Goal: Task Accomplishment & Management: Manage account settings

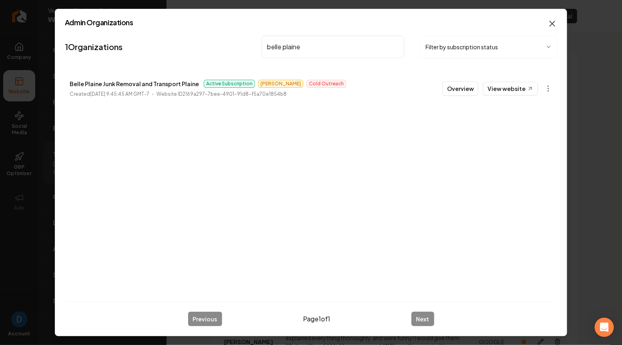
click at [548, 24] on icon "button" at bounding box center [553, 24] width 10 height 10
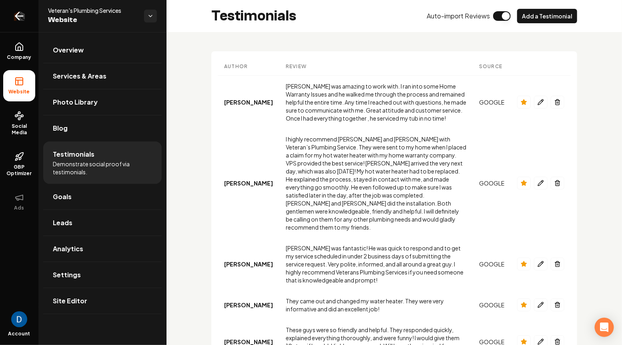
click at [23, 11] on link "Return to dashboard" at bounding box center [19, 16] width 38 height 32
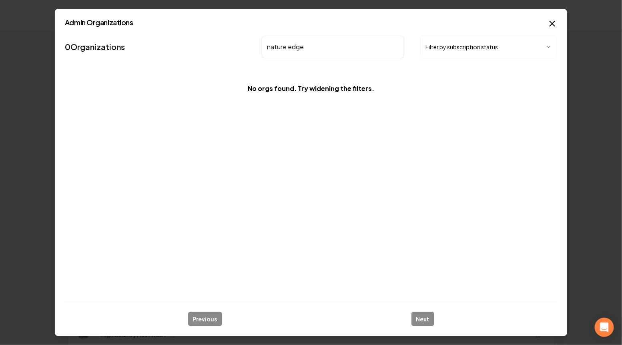
click at [287, 52] on input "nature edge" at bounding box center [333, 47] width 142 height 22
click at [288, 44] on input "nature edge" at bounding box center [333, 47] width 142 height 22
type input "natures edge"
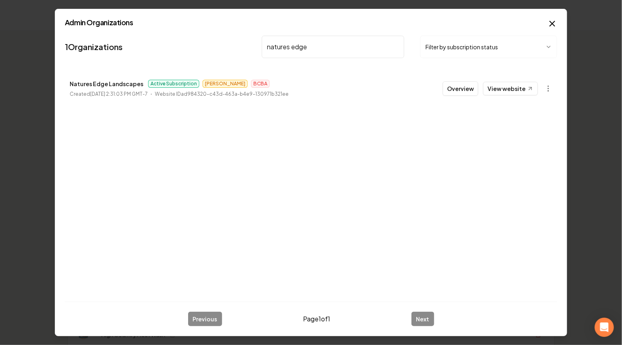
click at [453, 84] on button "Overview" at bounding box center [461, 88] width 36 height 14
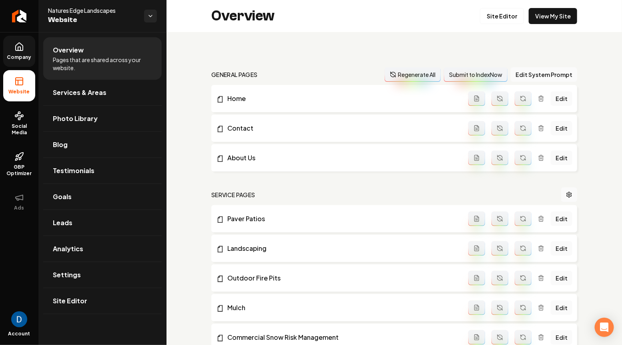
click at [11, 55] on span "Company" at bounding box center [19, 57] width 31 height 6
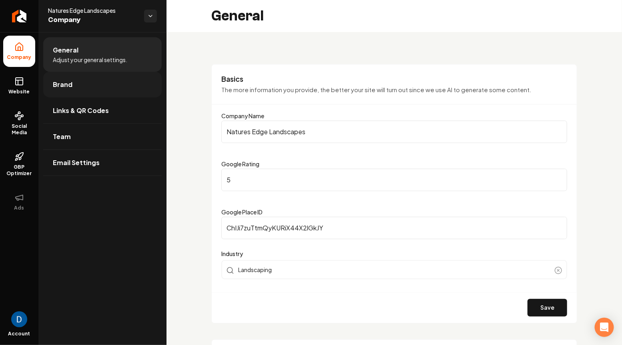
click at [103, 88] on link "Brand" at bounding box center [102, 85] width 118 height 26
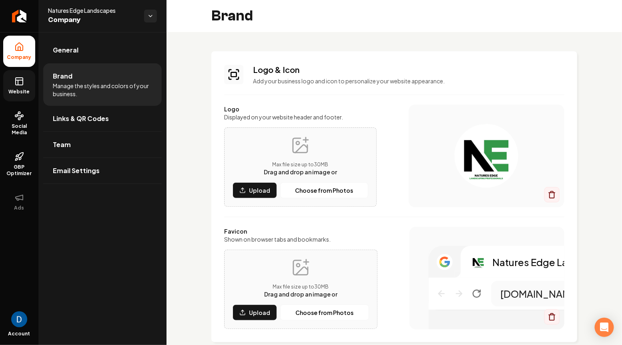
click at [27, 78] on link "Website" at bounding box center [19, 85] width 32 height 31
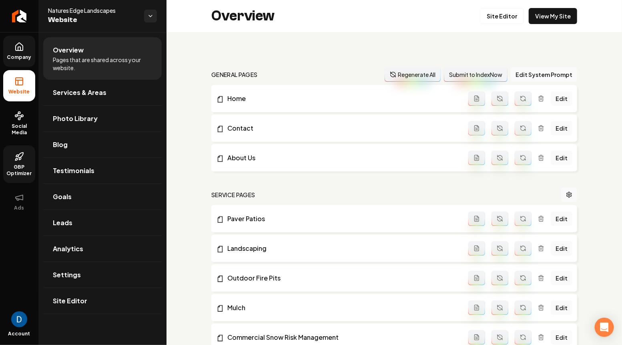
click at [18, 159] on icon at bounding box center [17, 159] width 2 height 2
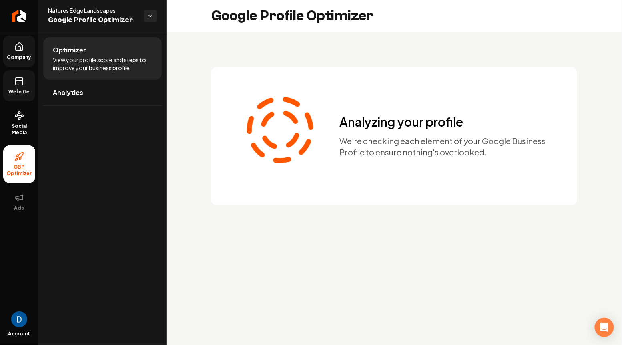
click at [28, 85] on link "Website" at bounding box center [19, 85] width 32 height 31
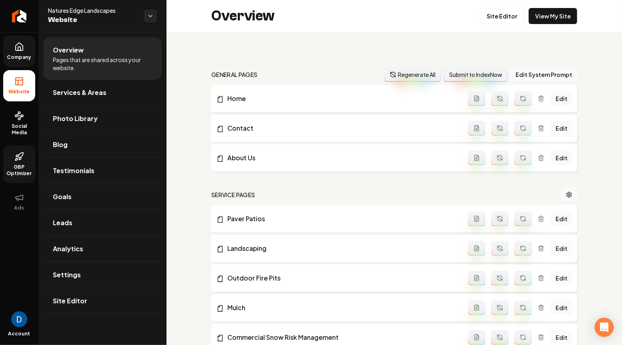
click at [21, 158] on icon at bounding box center [20, 158] width 2 height 3
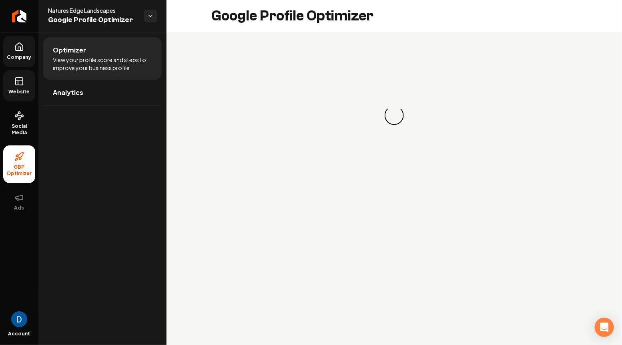
click at [20, 79] on icon at bounding box center [19, 81] width 10 height 10
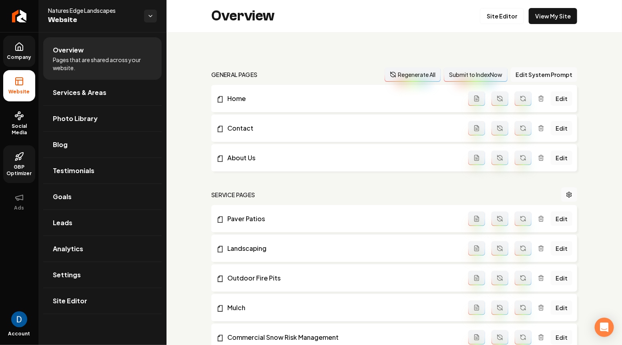
click at [24, 43] on link "Company" at bounding box center [19, 51] width 32 height 31
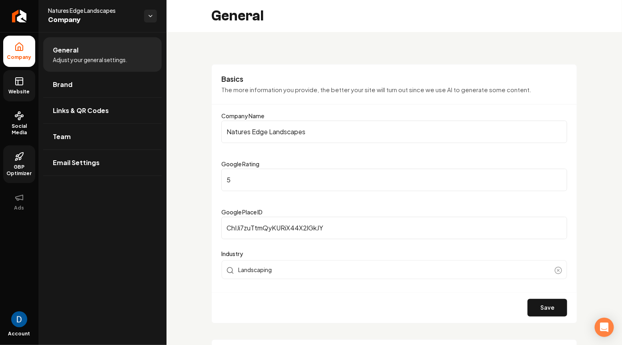
click at [18, 158] on icon at bounding box center [19, 157] width 10 height 10
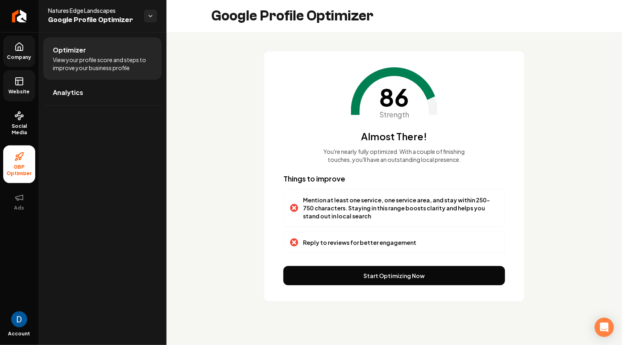
click at [330, 242] on p "Reply to reviews for better engagement" at bounding box center [359, 242] width 113 height 8
click at [332, 242] on p "Reply to reviews for better engagement" at bounding box center [359, 242] width 113 height 8
copy p "Reply to reviews for better engagement"
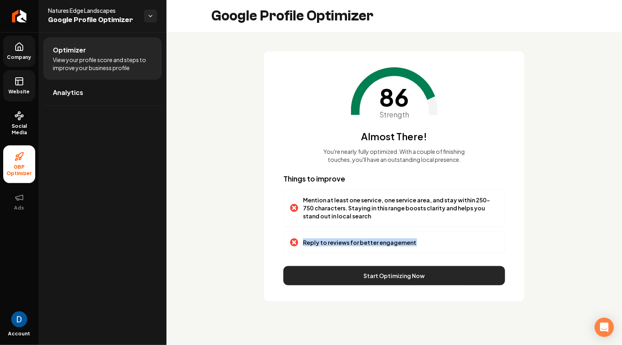
click at [312, 275] on button "Start Optimizing Now" at bounding box center [394, 275] width 222 height 19
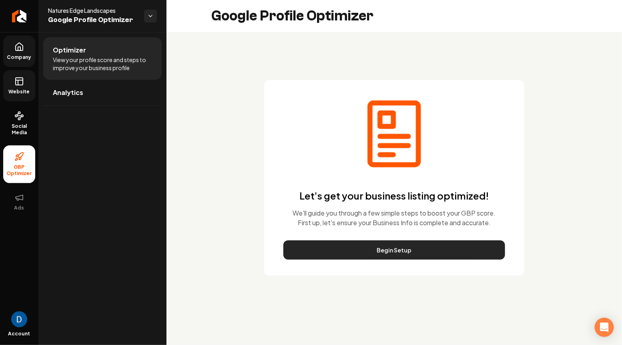
click at [376, 252] on button "Begin Setup" at bounding box center [394, 249] width 222 height 19
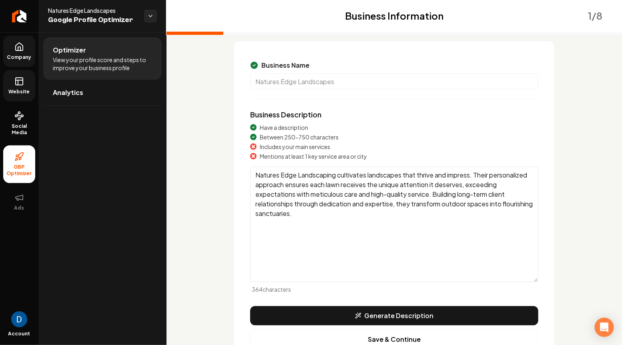
scroll to position [73, 0]
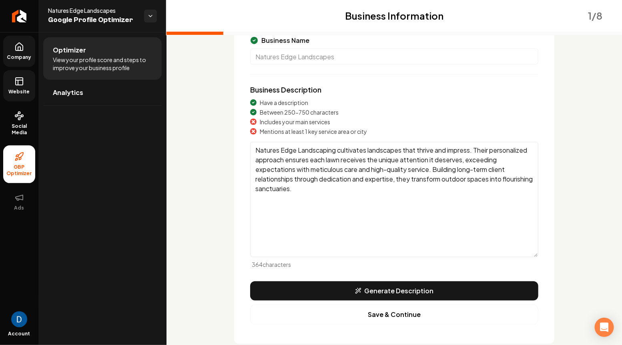
click at [333, 280] on div "Business Name Natures Edge Landscapes Business Description Have a description B…" at bounding box center [394, 179] width 320 height 327
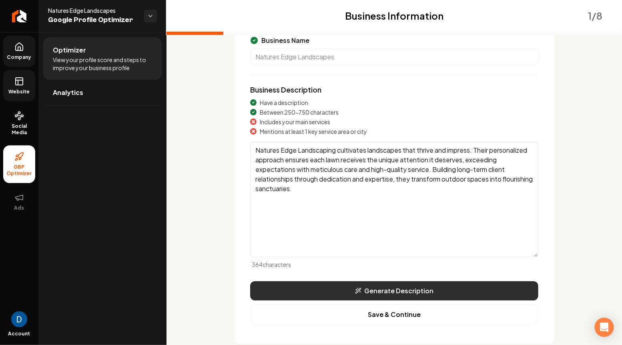
click at [331, 292] on button "Generate Description" at bounding box center [394, 290] width 288 height 19
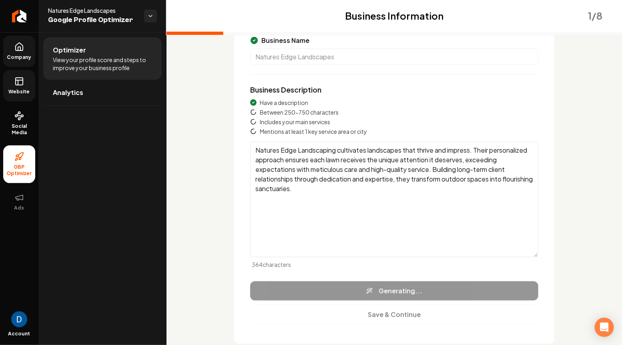
type textarea "Natures Edge Landscapes offers expert landscaping services, specializing in pav…"
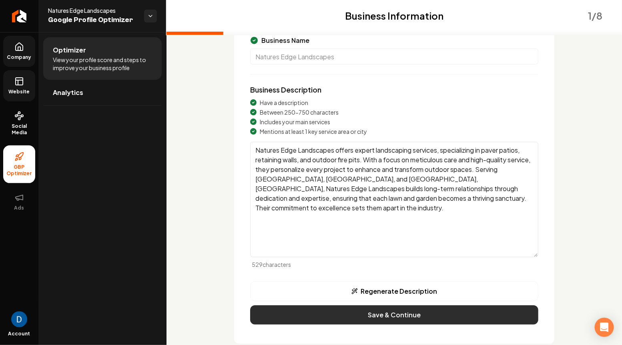
click at [395, 317] on button "Save & Continue" at bounding box center [394, 314] width 288 height 19
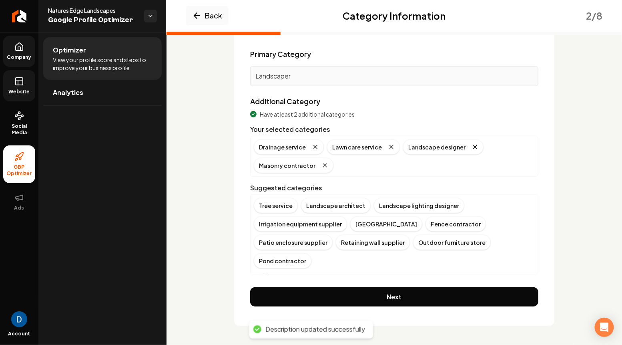
scroll to position [50, 0]
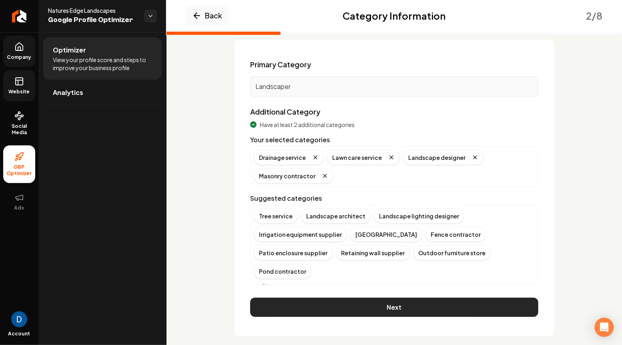
click at [361, 301] on button "Next" at bounding box center [394, 306] width 288 height 19
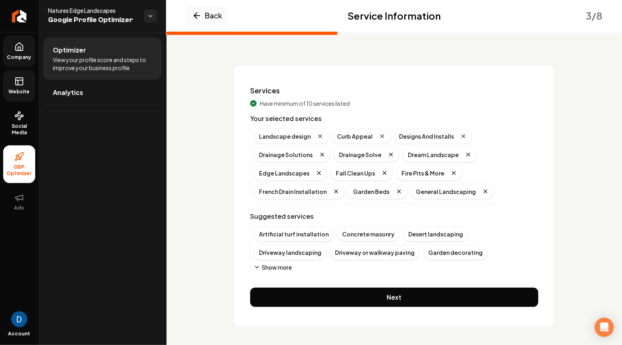
click at [361, 301] on button "Next" at bounding box center [394, 296] width 288 height 19
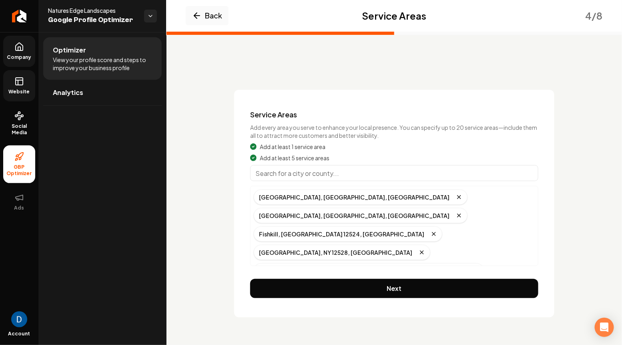
scroll to position [0, 0]
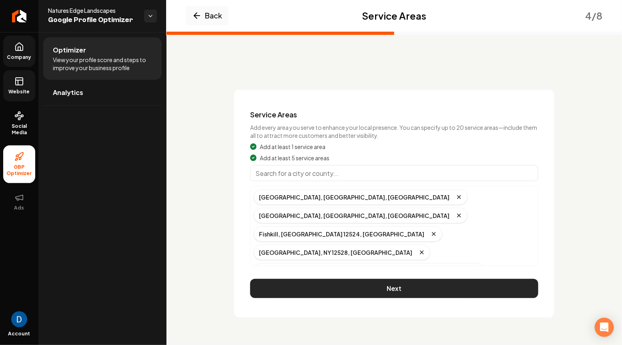
click at [377, 286] on button "Next" at bounding box center [394, 288] width 288 height 19
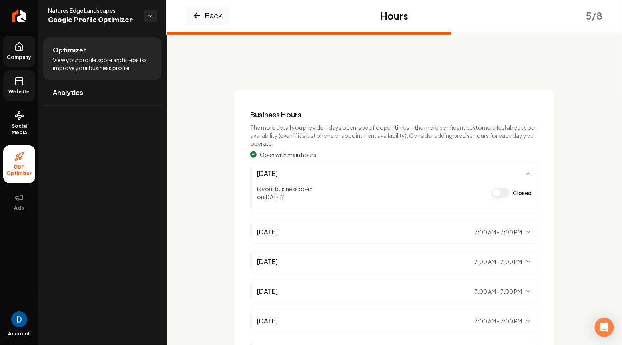
scroll to position [116, 0]
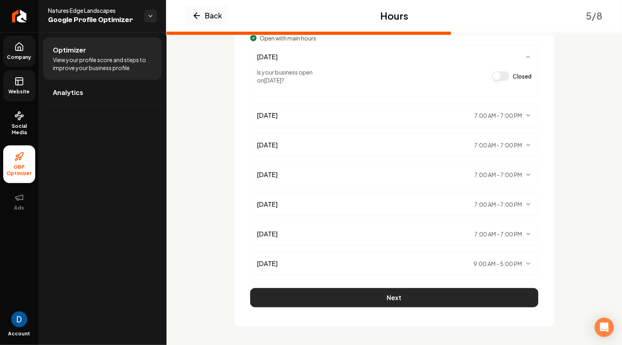
click at [373, 300] on button "Next" at bounding box center [394, 297] width 288 height 19
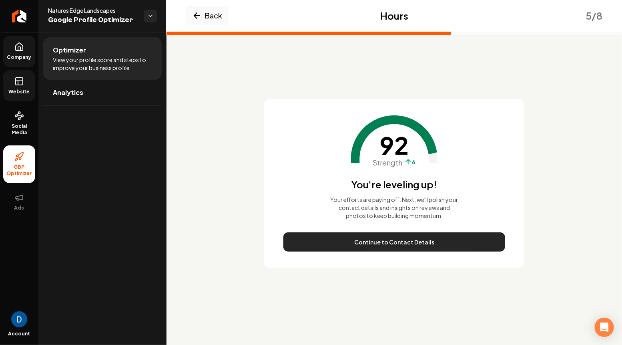
click at [375, 243] on button "Continue to Contact Details" at bounding box center [394, 241] width 222 height 19
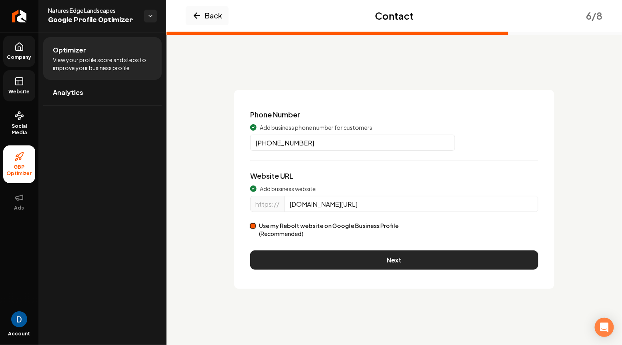
click at [361, 257] on button "Next" at bounding box center [394, 259] width 288 height 19
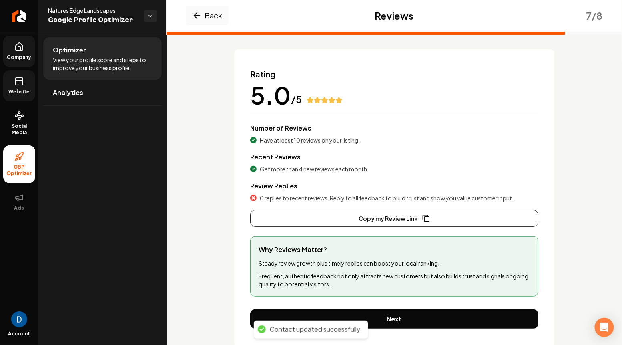
scroll to position [46, 0]
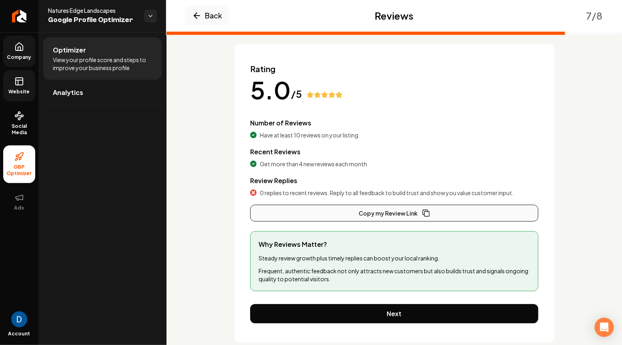
click at [368, 217] on button "Copy my Review Link" at bounding box center [394, 213] width 288 height 17
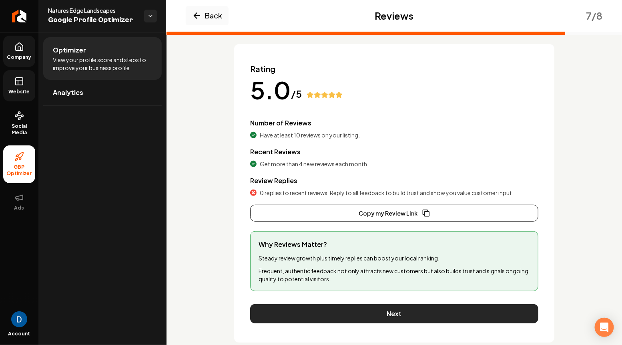
click at [333, 314] on button "Next" at bounding box center [394, 313] width 288 height 19
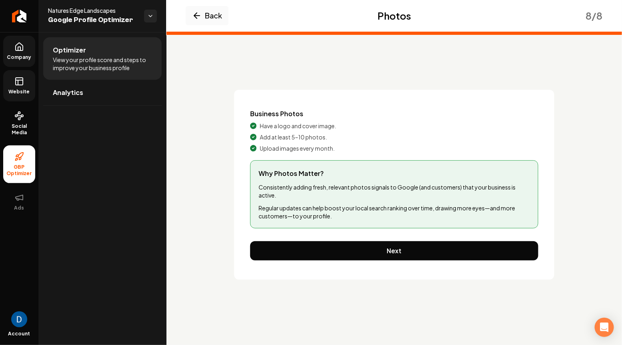
scroll to position [0, 0]
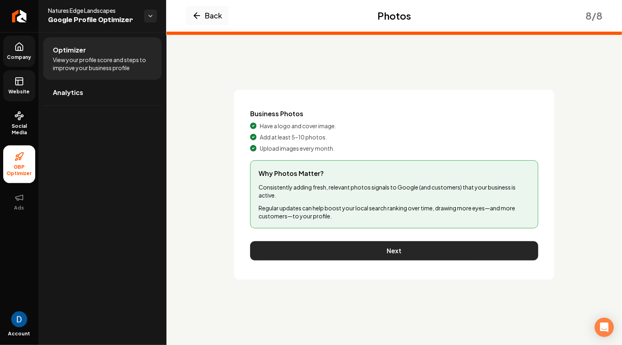
click at [371, 251] on button "Next" at bounding box center [394, 250] width 288 height 19
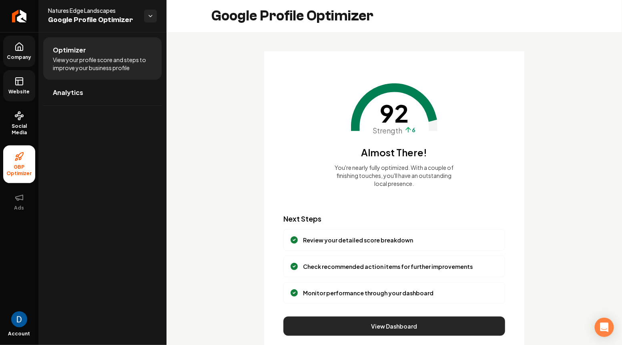
click at [371, 325] on button "View Dashboard" at bounding box center [394, 325] width 222 height 19
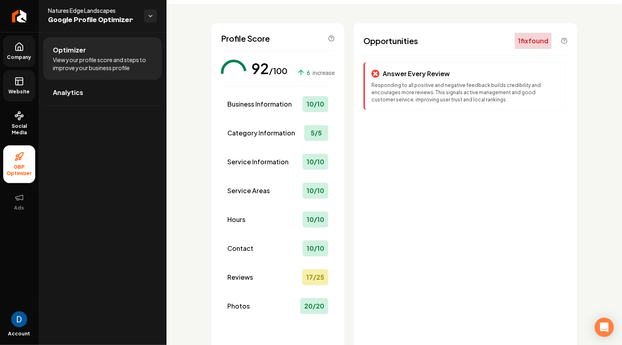
scroll to position [26, 0]
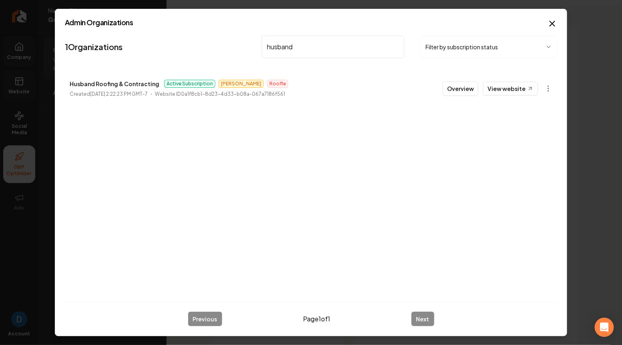
type input "husband"
click at [136, 82] on p "Husband Roofing & Contracting" at bounding box center [115, 84] width 90 height 10
copy p "Husband Roofing & Contracting"
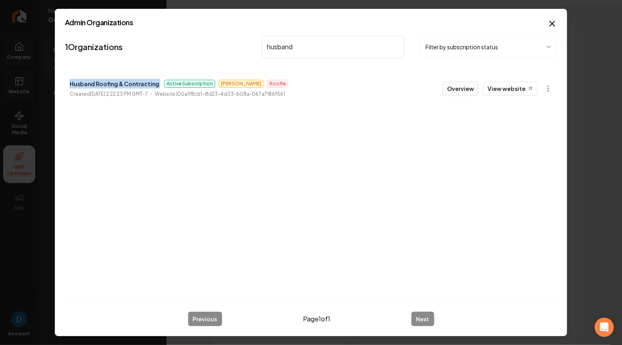
click at [452, 85] on button "Overview" at bounding box center [461, 88] width 36 height 14
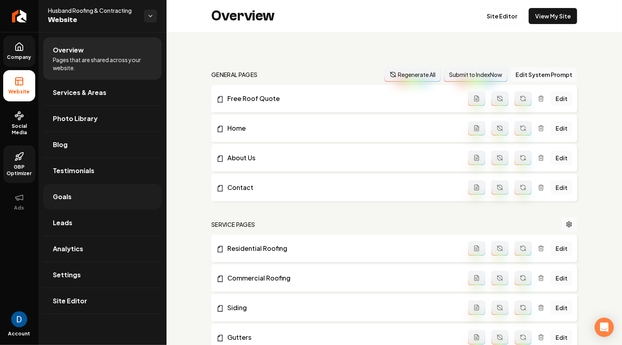
click at [81, 194] on link "Goals" at bounding box center [102, 197] width 118 height 26
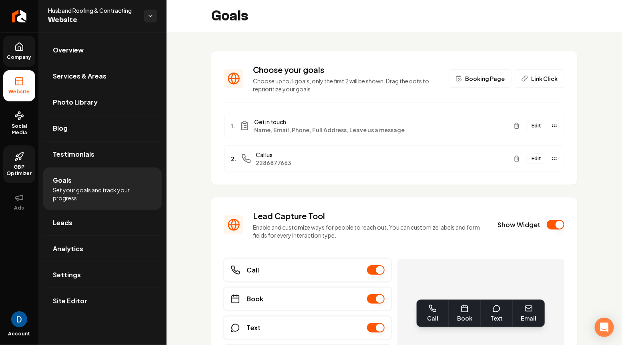
click at [536, 127] on button "Edit" at bounding box center [536, 125] width 20 height 10
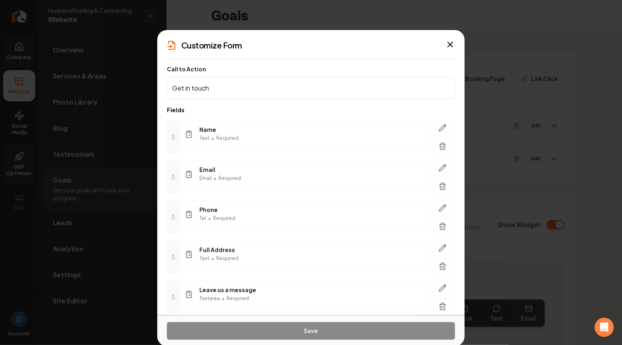
scroll to position [36, 0]
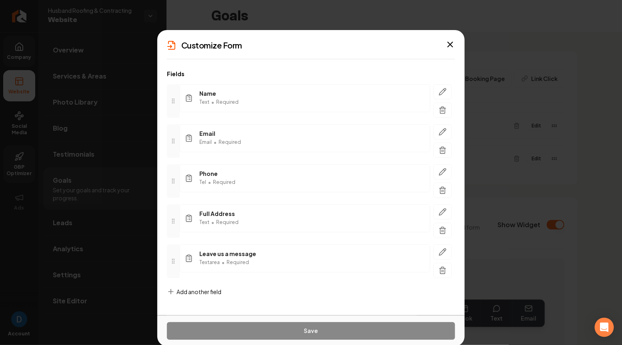
click at [207, 291] on span "Add another field" at bounding box center [198, 291] width 45 height 8
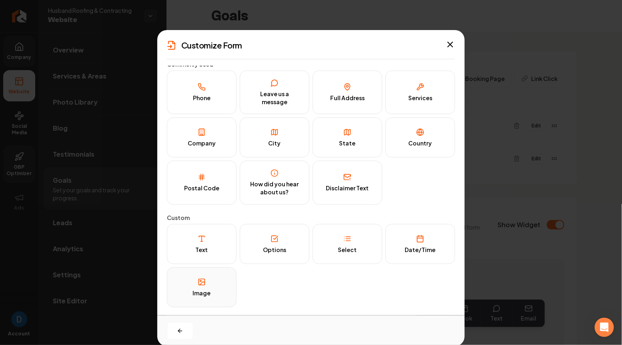
scroll to position [0, 0]
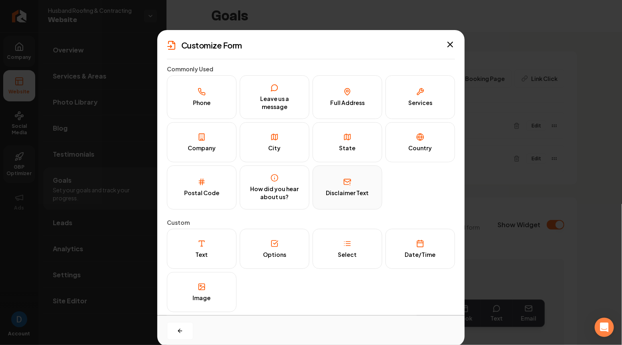
click at [360, 191] on div "Disclaimer Text" at bounding box center [347, 193] width 43 height 8
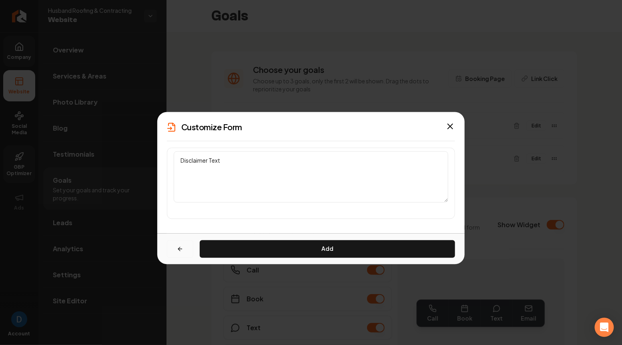
click at [179, 247] on icon "button" at bounding box center [179, 249] width 2 height 4
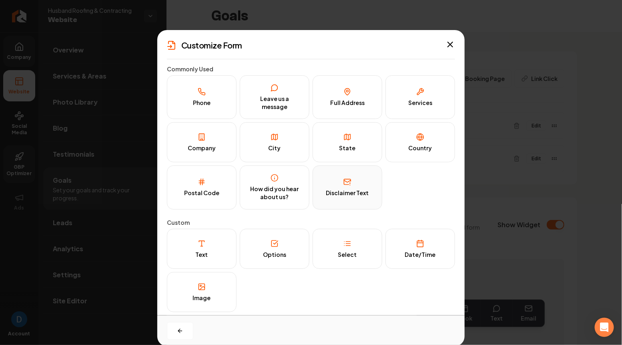
click at [343, 189] on div "Disclaimer Text" at bounding box center [347, 193] width 43 height 8
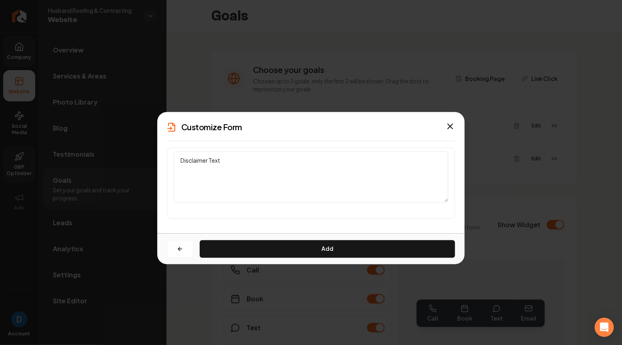
click at [203, 151] on textarea "Disclaimer Text" at bounding box center [311, 176] width 275 height 51
click at [177, 248] on icon "button" at bounding box center [180, 248] width 6 height 6
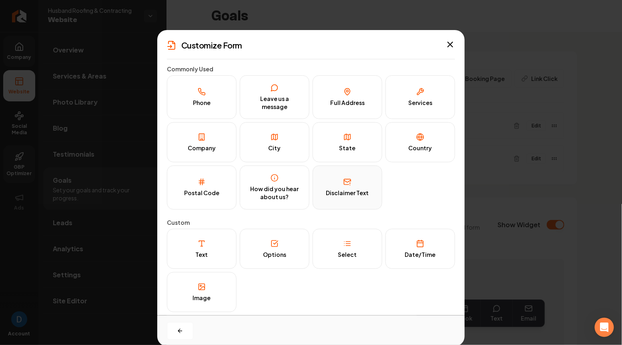
scroll to position [5, 0]
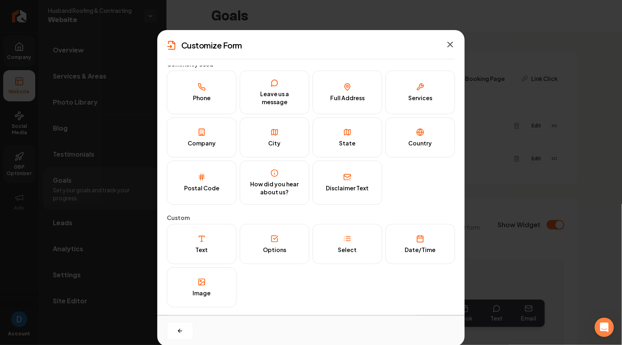
click at [453, 48] on icon "button" at bounding box center [450, 45] width 10 height 10
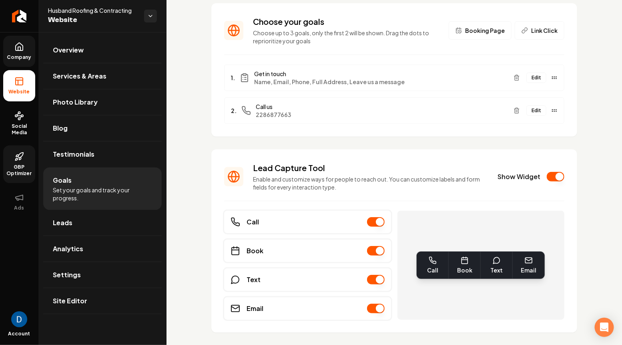
scroll to position [16, 0]
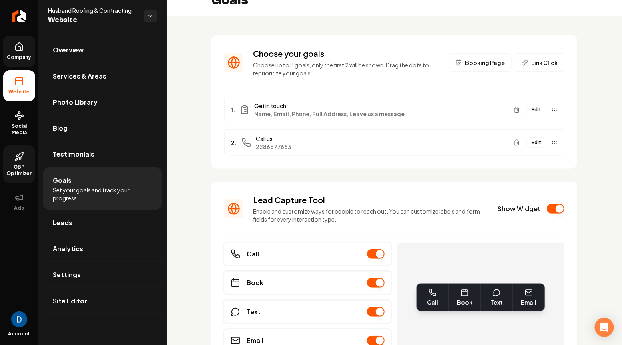
click at [92, 14] on span "Husband Roofing & Contracting" at bounding box center [93, 10] width 90 height 8
copy span "Husband Roofing & Contracting"
click at [37, 57] on ul "Company Website Social Media GBP Optimizer Ads" at bounding box center [19, 126] width 38 height 189
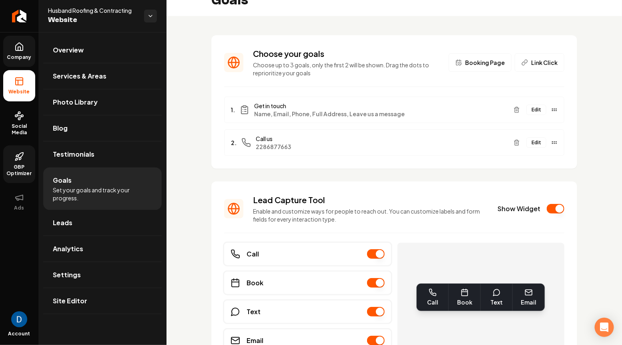
click at [24, 52] on link "Company" at bounding box center [19, 51] width 32 height 31
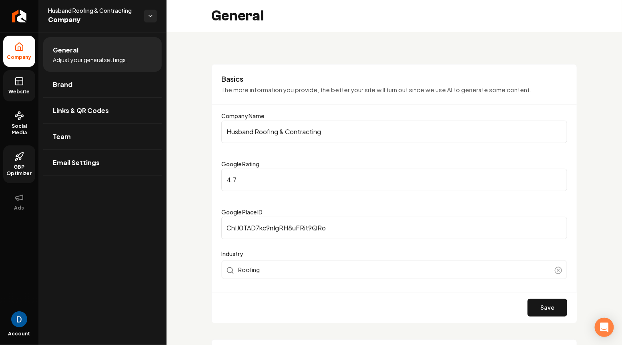
click at [25, 86] on link "Website" at bounding box center [19, 85] width 32 height 31
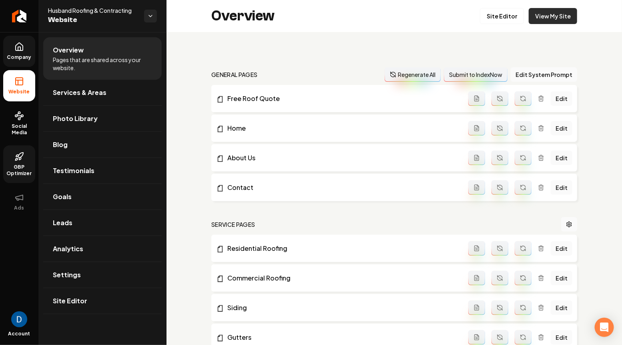
click at [553, 16] on link "View My Site" at bounding box center [553, 16] width 48 height 16
click at [112, 13] on span "Husband Roofing & Contracting" at bounding box center [93, 10] width 90 height 8
copy span "Husband Roofing & Contracting"
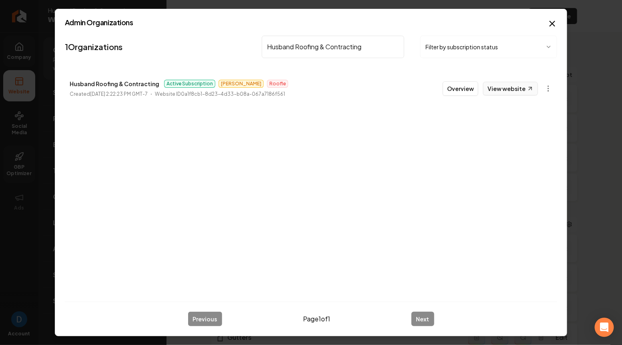
type input "Husband Roofing & Contracting"
click at [509, 87] on link "View website" at bounding box center [510, 89] width 55 height 14
click at [549, 87] on body "Company Website Social Media GBP Optimizer Ads Account Husband Roofing & Contra…" at bounding box center [311, 172] width 622 height 345
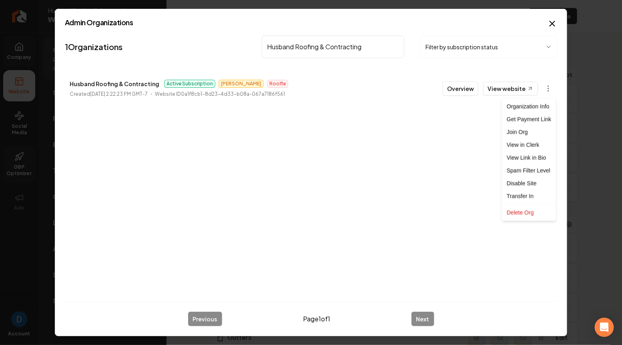
click at [379, 134] on div at bounding box center [311, 172] width 622 height 345
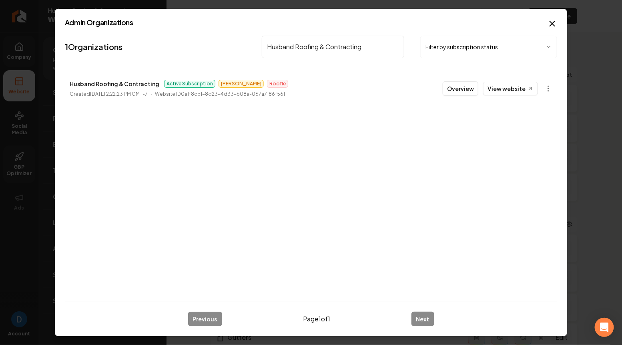
click at [295, 53] on input "Husband Roofing & Contracting" at bounding box center [333, 47] width 142 height 22
type input "Prestige Luxury"
click at [128, 83] on p "Prestige Luxury Cleaning" at bounding box center [105, 84] width 70 height 10
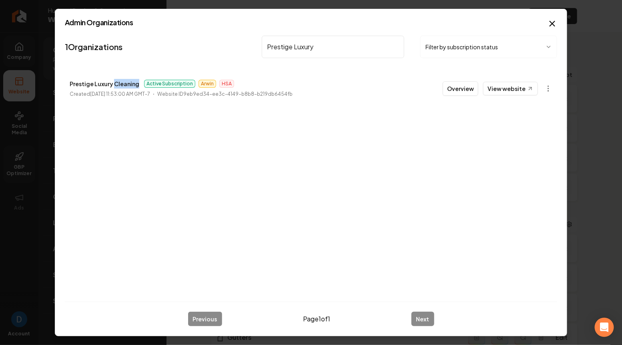
click at [128, 83] on p "Prestige Luxury Cleaning" at bounding box center [105, 84] width 70 height 10
copy p "Prestige Luxury Cleaning"
click at [458, 90] on button "Overview" at bounding box center [461, 88] width 36 height 14
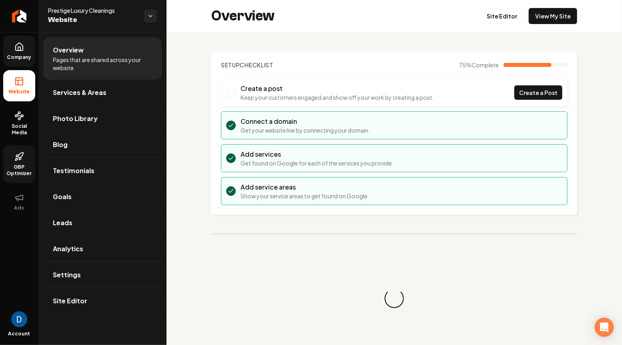
click at [22, 52] on link "Company" at bounding box center [19, 51] width 32 height 31
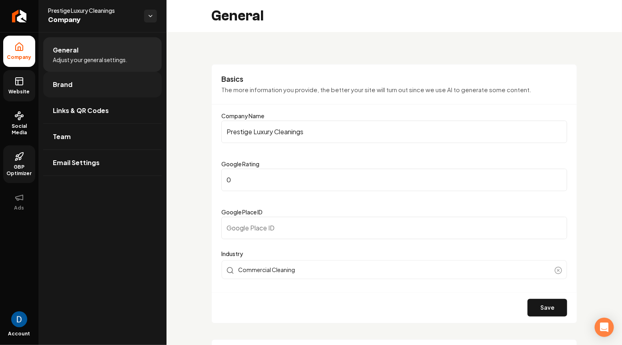
click at [80, 79] on link "Brand" at bounding box center [102, 85] width 118 height 26
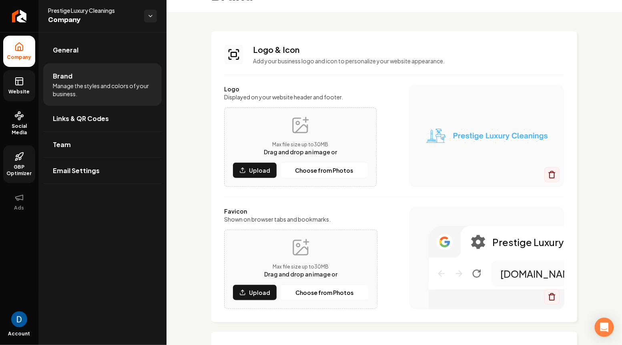
scroll to position [24, 0]
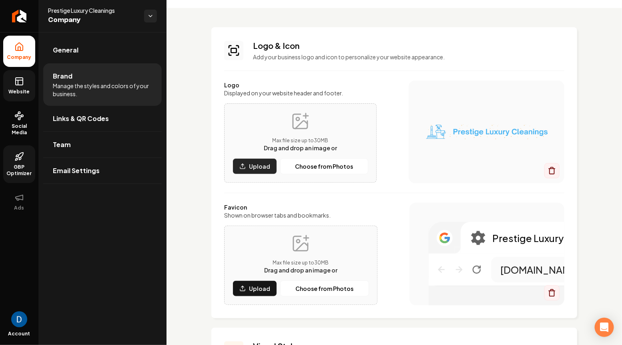
click at [261, 168] on p "Upload" at bounding box center [259, 166] width 21 height 8
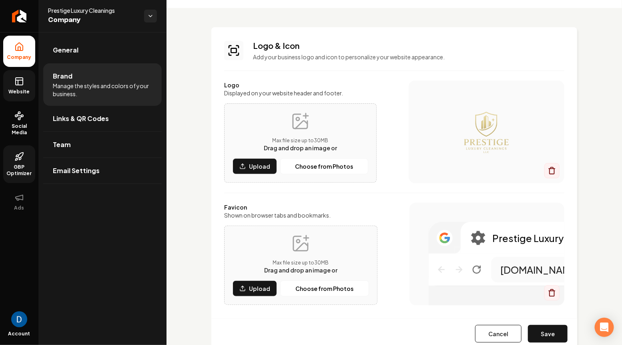
click at [489, 126] on img "Main content area" at bounding box center [487, 132] width 124 height 64
click at [458, 143] on img "Main content area" at bounding box center [487, 132] width 124 height 64
click at [479, 138] on img "Main content area" at bounding box center [487, 132] width 124 height 64
click at [257, 168] on p "Upload" at bounding box center [259, 166] width 21 height 8
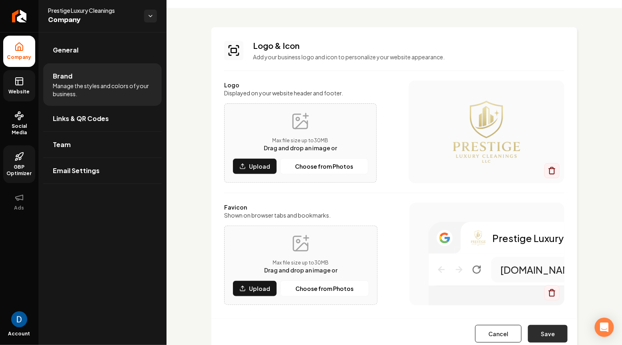
click at [558, 329] on button "Save" at bounding box center [548, 334] width 40 height 18
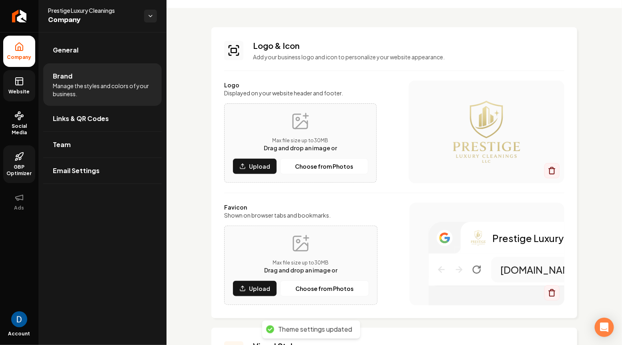
click at [16, 56] on span "Company" at bounding box center [19, 57] width 31 height 6
click at [17, 83] on icon at bounding box center [19, 81] width 10 height 10
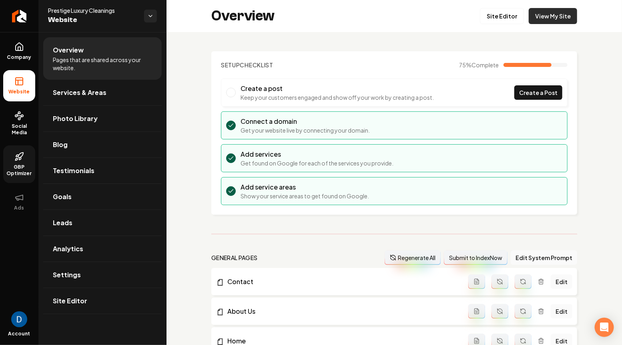
click at [535, 13] on link "View My Site" at bounding box center [553, 16] width 48 height 16
click at [105, 96] on link "Services & Areas" at bounding box center [102, 93] width 118 height 26
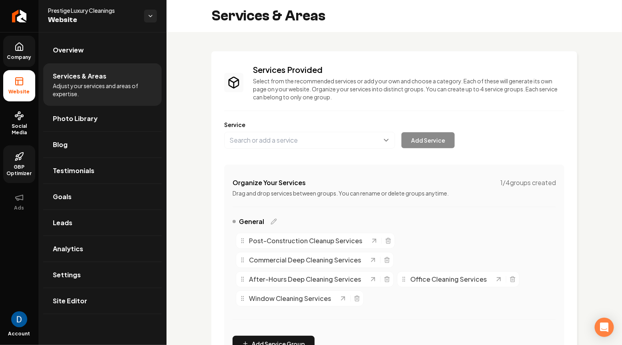
click at [28, 59] on span "Company" at bounding box center [19, 57] width 31 height 6
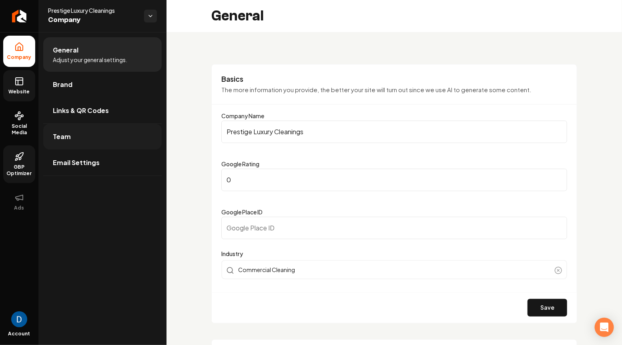
click at [71, 139] on link "Team" at bounding box center [102, 137] width 118 height 26
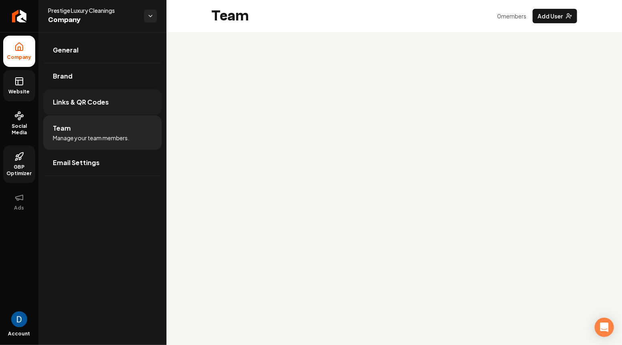
click at [81, 90] on link "Links & QR Codes" at bounding box center [102, 102] width 118 height 26
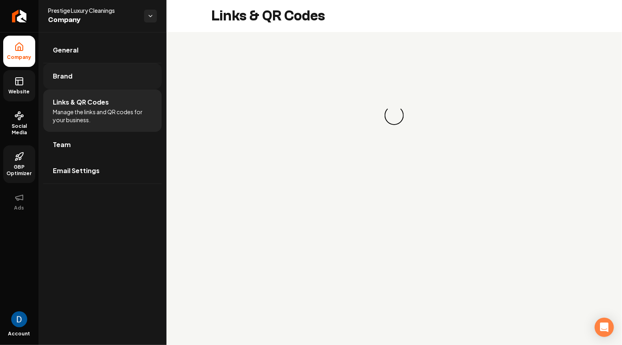
click at [82, 83] on link "Brand" at bounding box center [102, 76] width 118 height 26
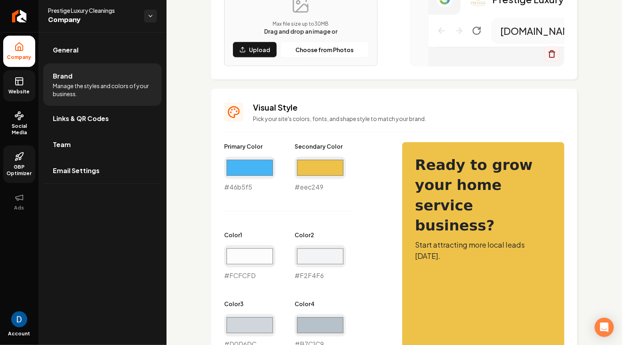
scroll to position [268, 0]
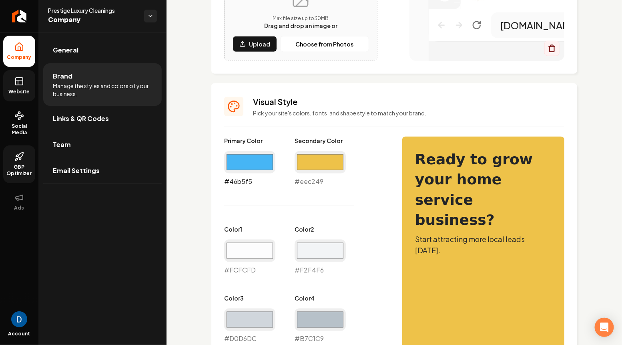
click at [264, 162] on input "#46b5f5" at bounding box center [249, 162] width 51 height 22
click at [245, 165] on input "#46b5f5" at bounding box center [249, 162] width 51 height 22
type input "#ddd190"
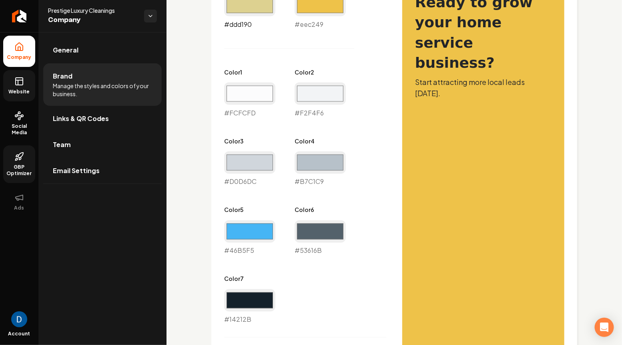
scroll to position [388, 0]
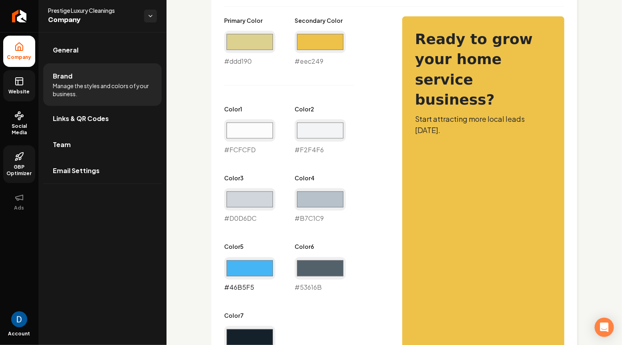
click at [240, 266] on input "#46b5f5" at bounding box center [249, 268] width 51 height 22
type input "#ddd190"
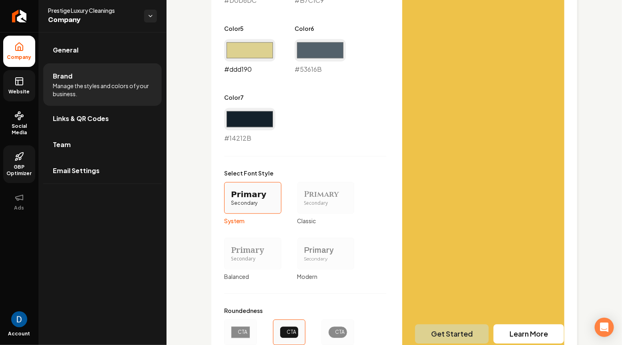
scroll to position [680, 0]
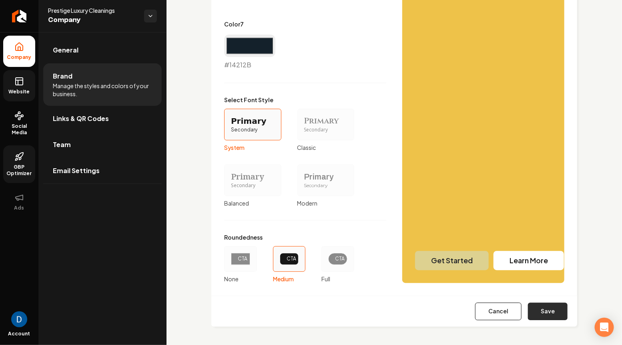
click at [550, 311] on button "Save" at bounding box center [548, 311] width 40 height 18
type input "#fcfcfd"
type input "#f2f4f6"
type input "#d0d6dc"
type input "#b7c1c9"
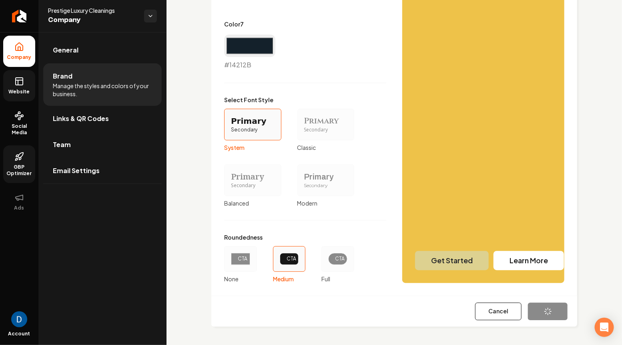
type input "#53616b"
type input "#14212b"
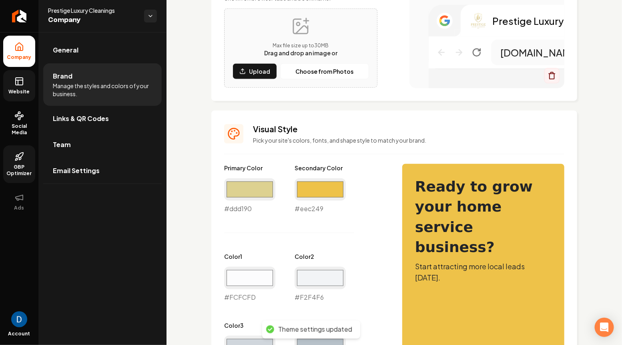
scroll to position [0, 0]
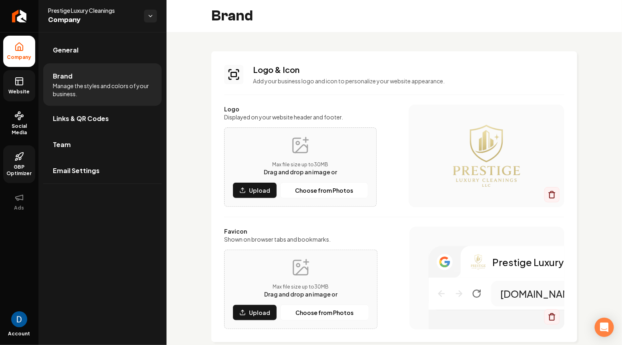
click at [19, 85] on rect at bounding box center [19, 81] width 7 height 7
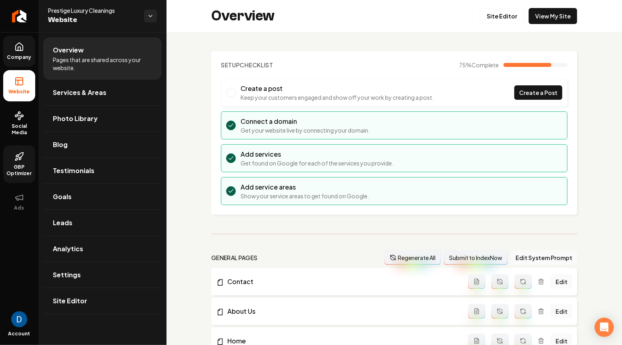
click at [21, 43] on icon at bounding box center [19, 47] width 10 height 10
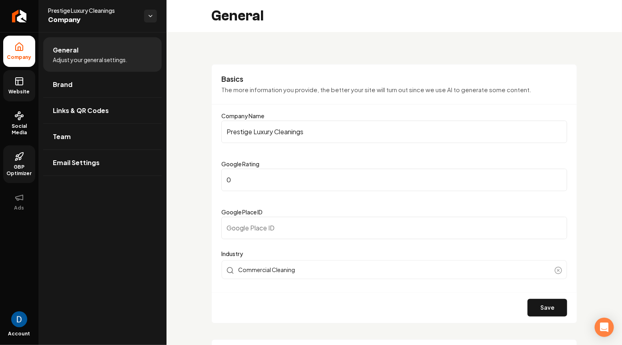
click at [26, 81] on link "Website" at bounding box center [19, 85] width 32 height 31
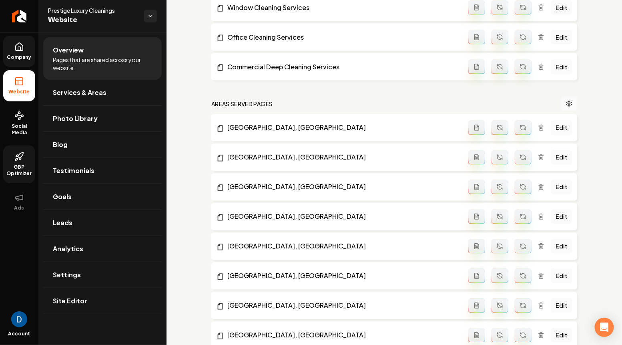
scroll to position [454, 0]
click at [91, 96] on span "Services & Areas" at bounding box center [80, 93] width 54 height 10
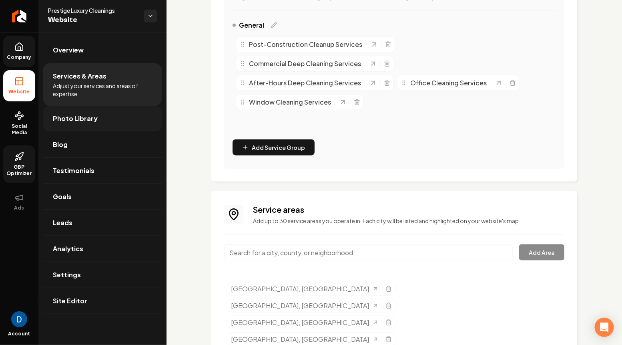
click at [80, 121] on span "Photo Library" at bounding box center [75, 119] width 45 height 10
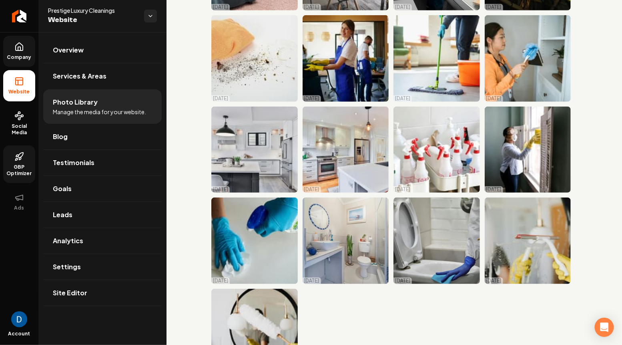
scroll to position [224, 0]
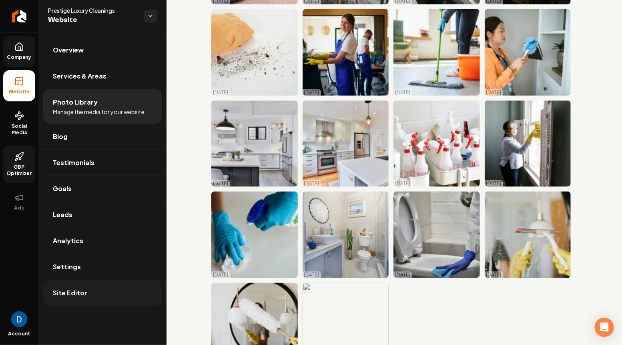
click at [70, 289] on span "Site Editor" at bounding box center [70, 293] width 34 height 10
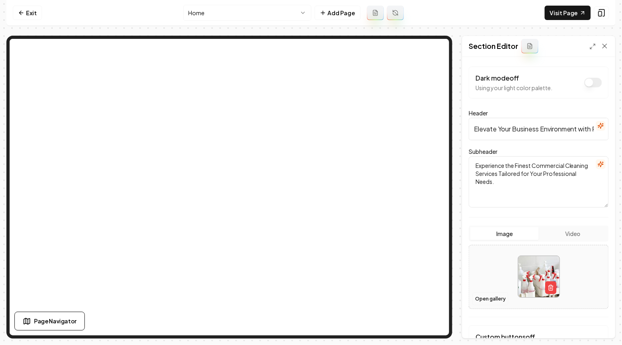
click at [485, 293] on button "Open gallery" at bounding box center [490, 298] width 36 height 13
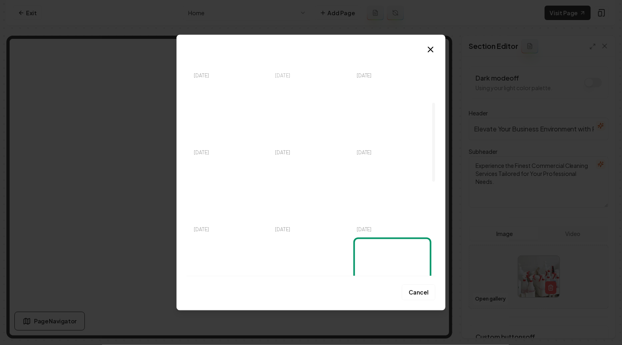
scroll to position [162, 0]
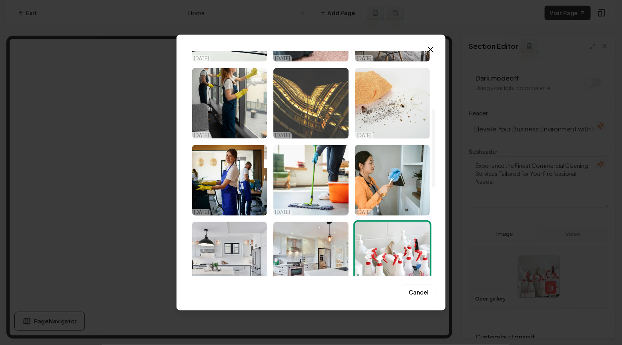
click at [323, 116] on img "Select image image_68628d5ab13a102537bdaca5.jpeg" at bounding box center [310, 103] width 75 height 70
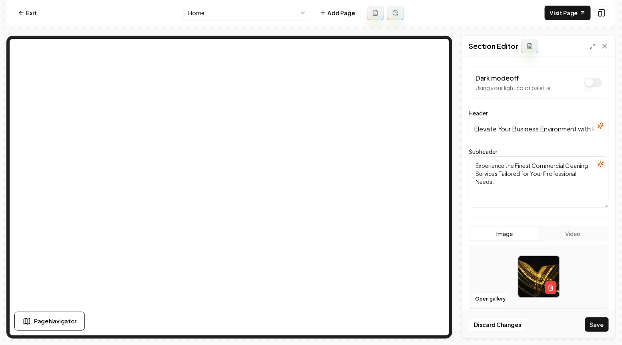
click at [530, 276] on img at bounding box center [538, 276] width 41 height 41
click at [598, 322] on button "Save" at bounding box center [597, 324] width 24 height 14
click at [29, 8] on link "Exit" at bounding box center [27, 13] width 29 height 14
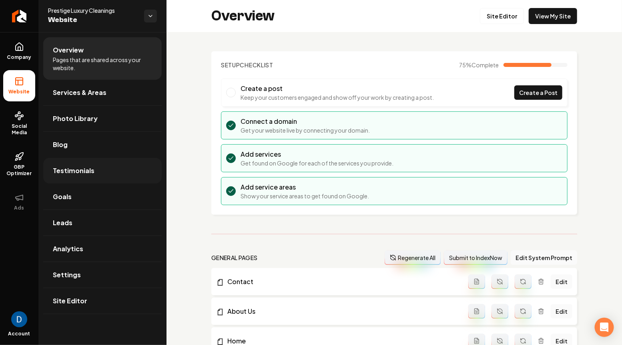
click at [68, 166] on span "Testimonials" at bounding box center [74, 171] width 42 height 10
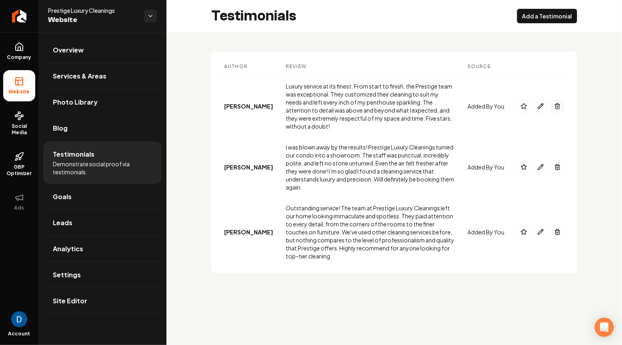
click at [560, 100] on button "Main content area" at bounding box center [558, 106] width 14 height 13
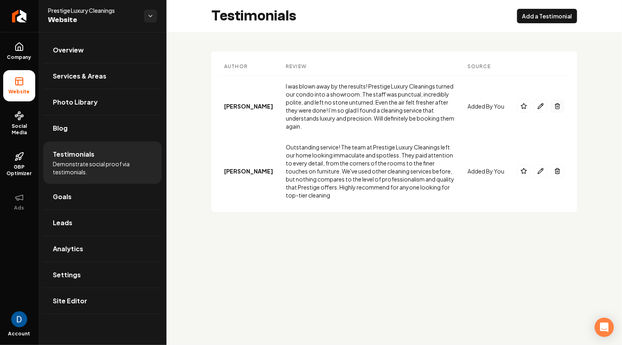
click at [563, 104] on button "Main content area" at bounding box center [558, 106] width 14 height 13
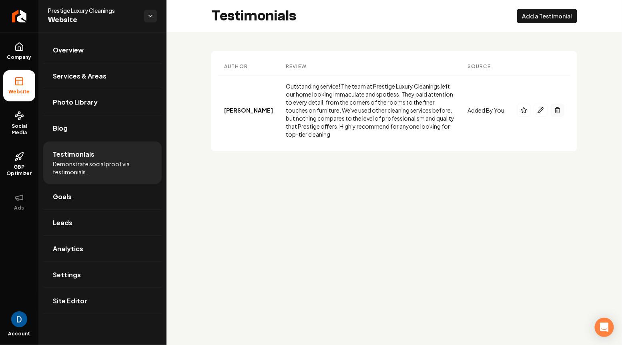
click at [552, 108] on button "Main content area" at bounding box center [558, 110] width 14 height 13
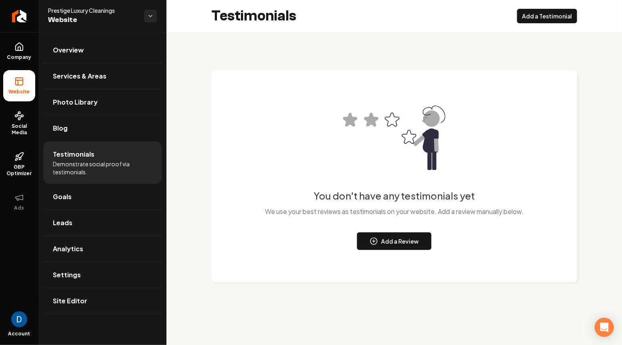
click at [373, 63] on div "You don't have any testimonials yet We use your best reviews as testimonials on…" at bounding box center [393, 173] width 455 height 282
